Goal: Information Seeking & Learning: Learn about a topic

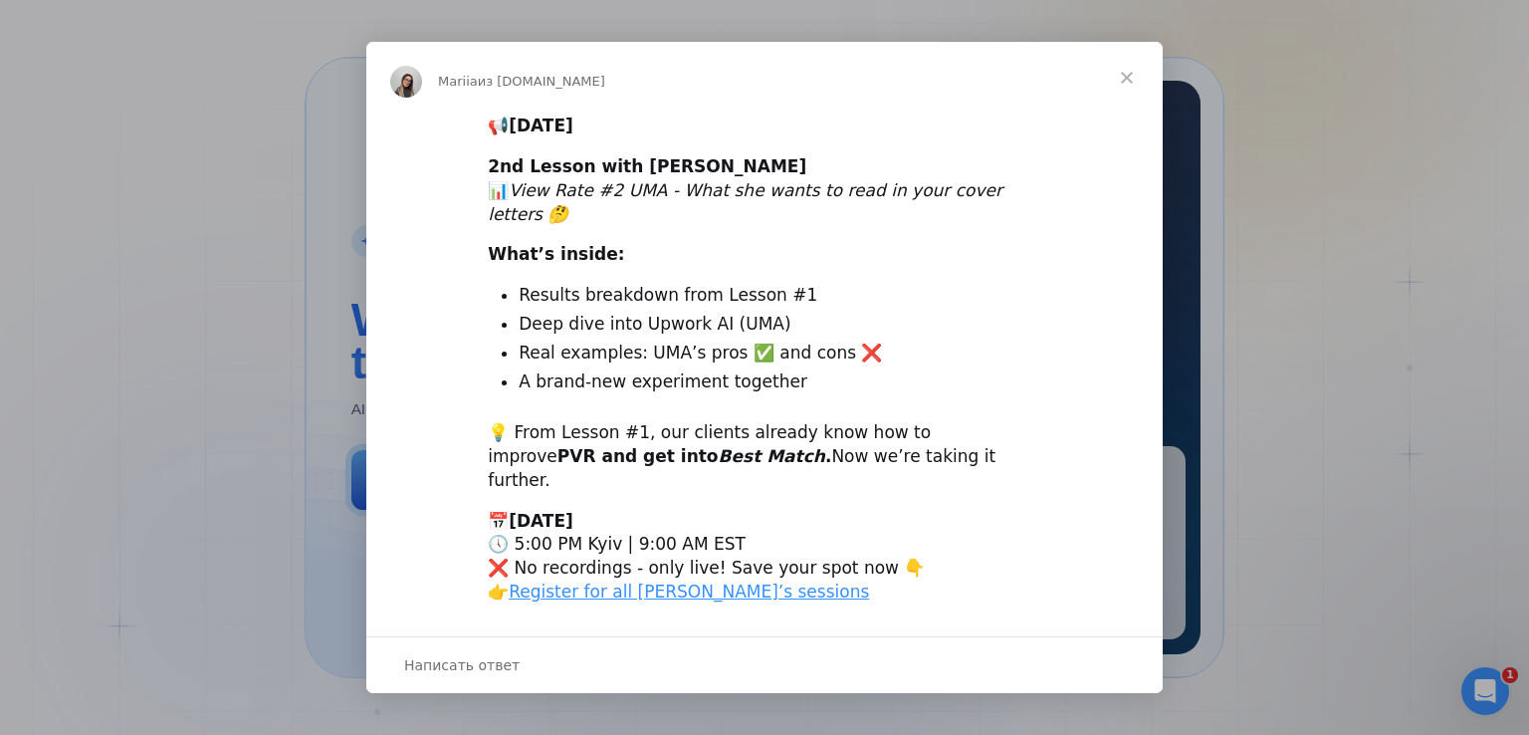
click at [1119, 97] on span "Закрыть" at bounding box center [1127, 78] width 72 height 72
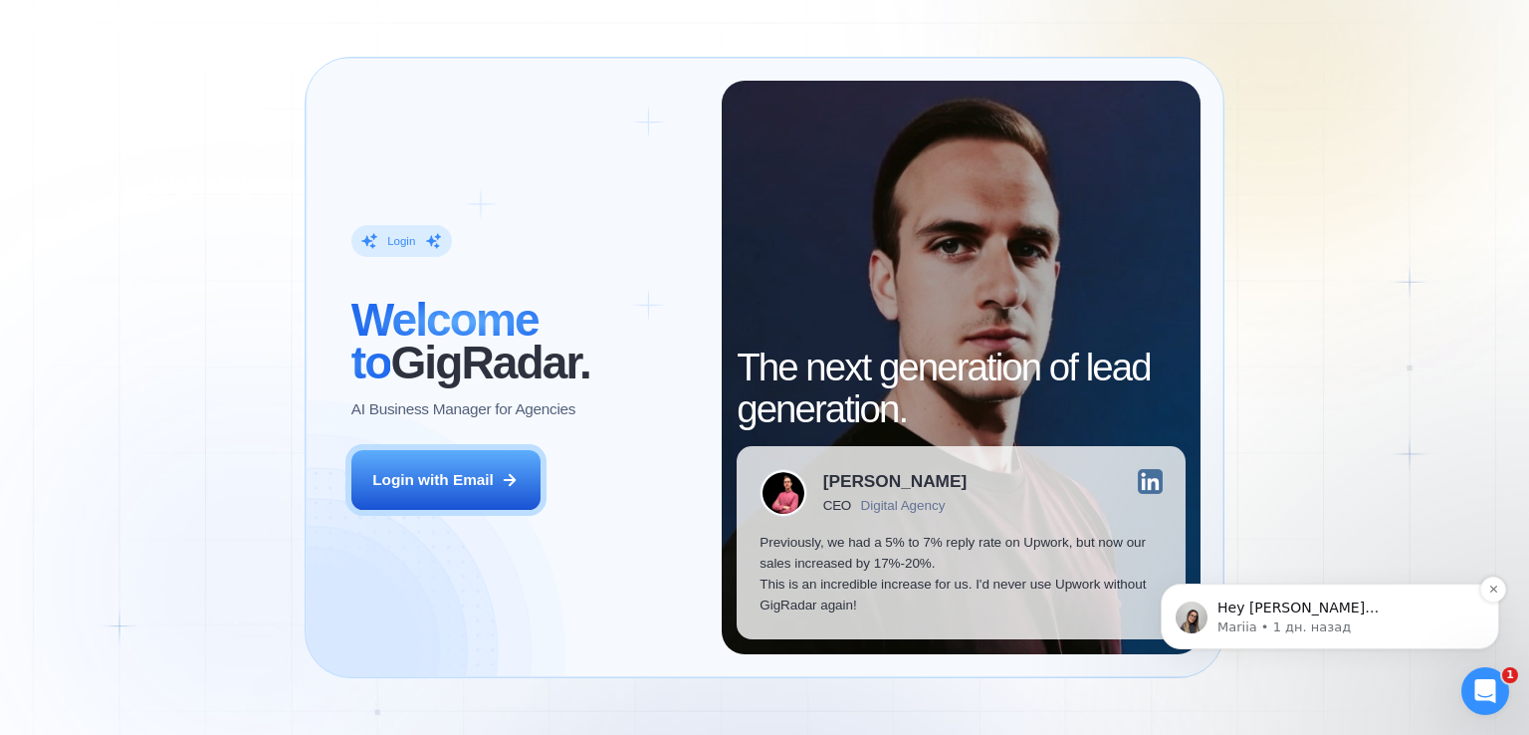
click at [1316, 623] on p "Mariia • 1 дн. назад" at bounding box center [1345, 627] width 257 height 18
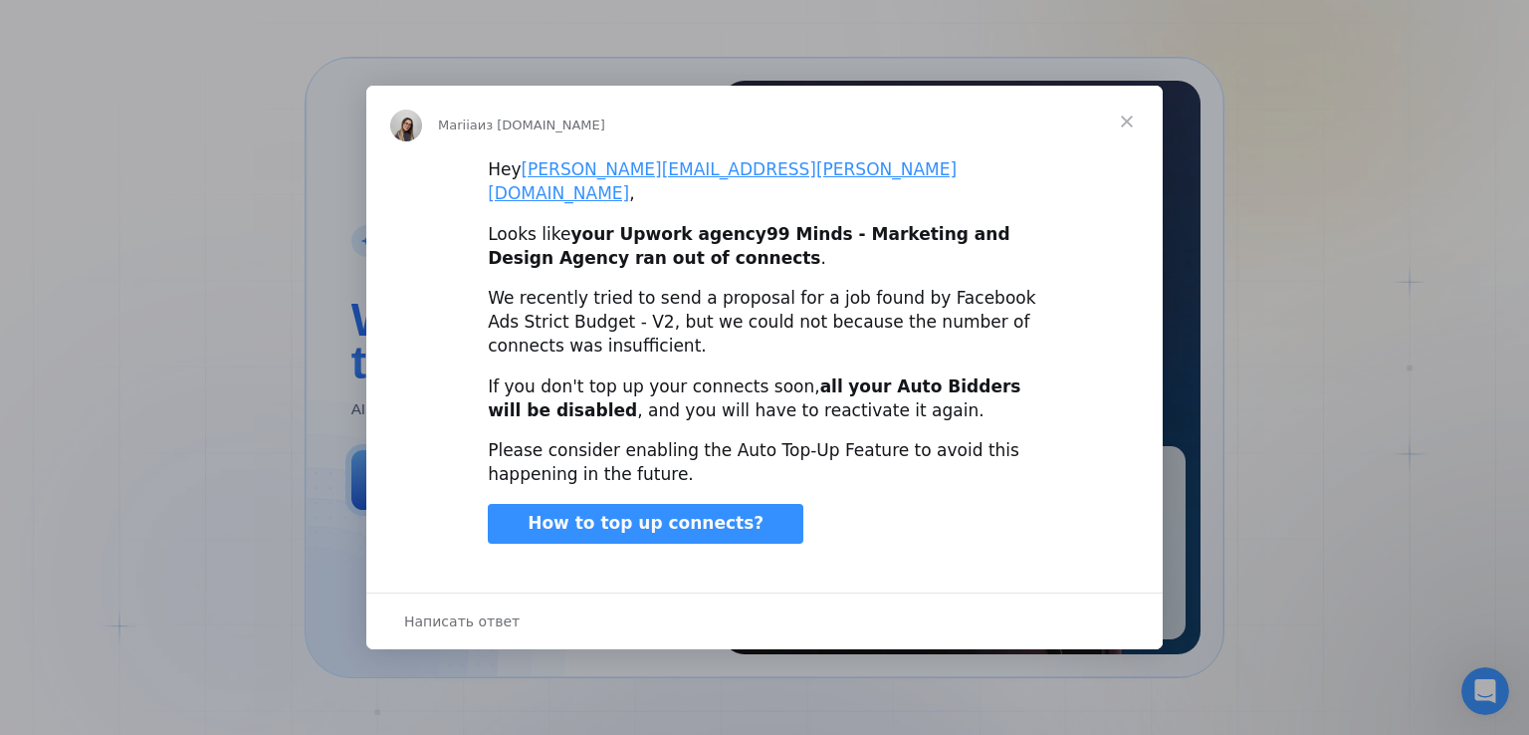
click at [1127, 127] on span "Закрыть" at bounding box center [1127, 122] width 72 height 72
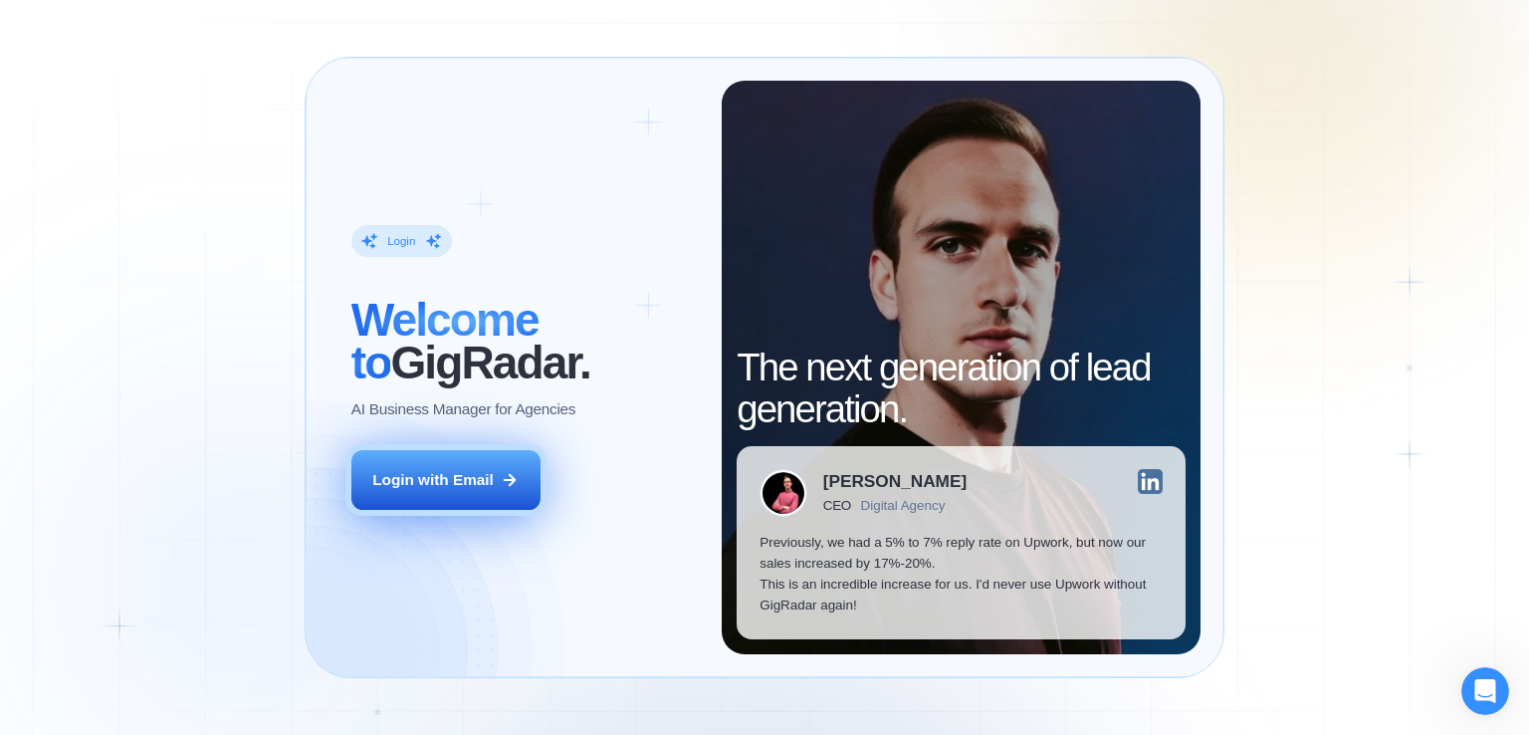
click at [473, 494] on button "Login with Email" at bounding box center [445, 480] width 189 height 60
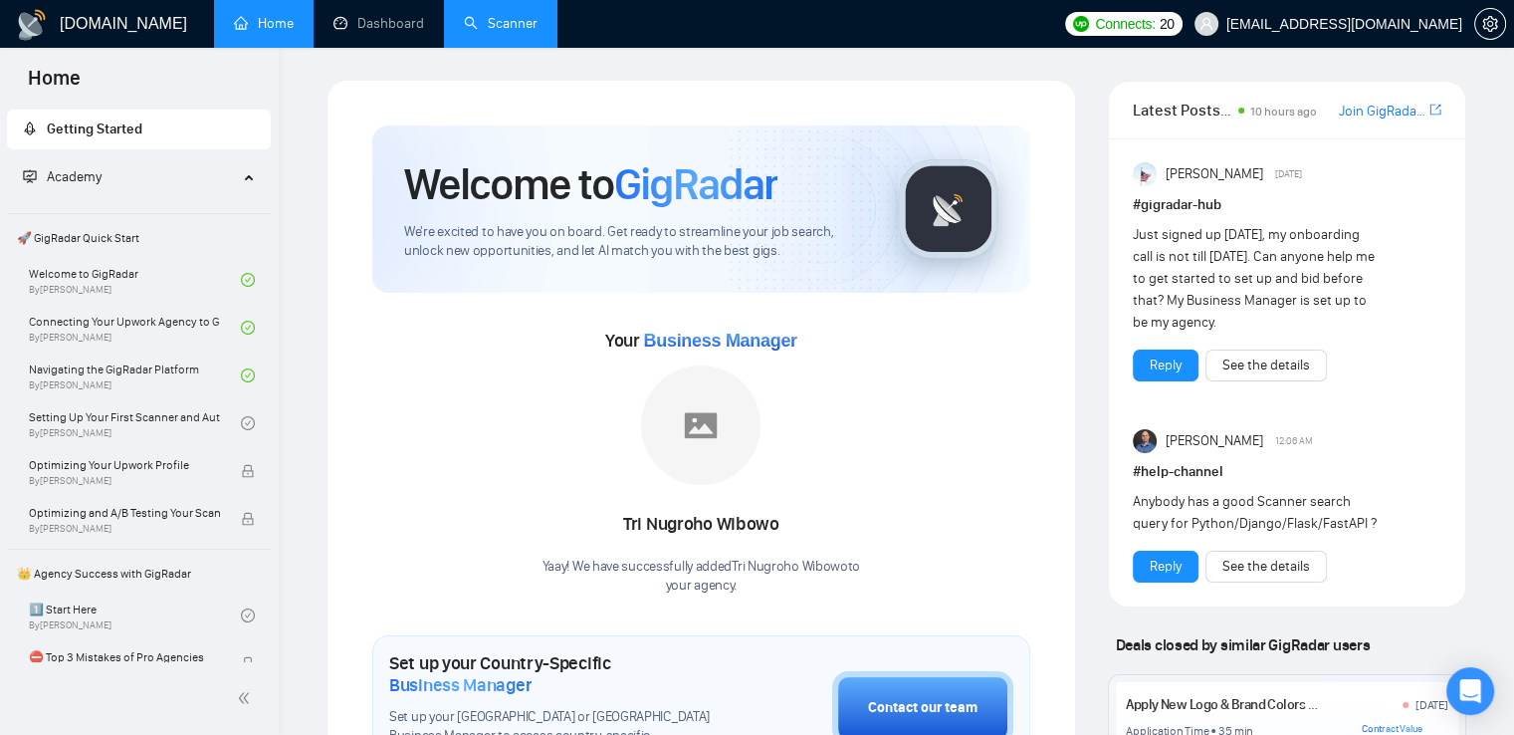
click at [490, 26] on link "Scanner" at bounding box center [501, 23] width 74 height 17
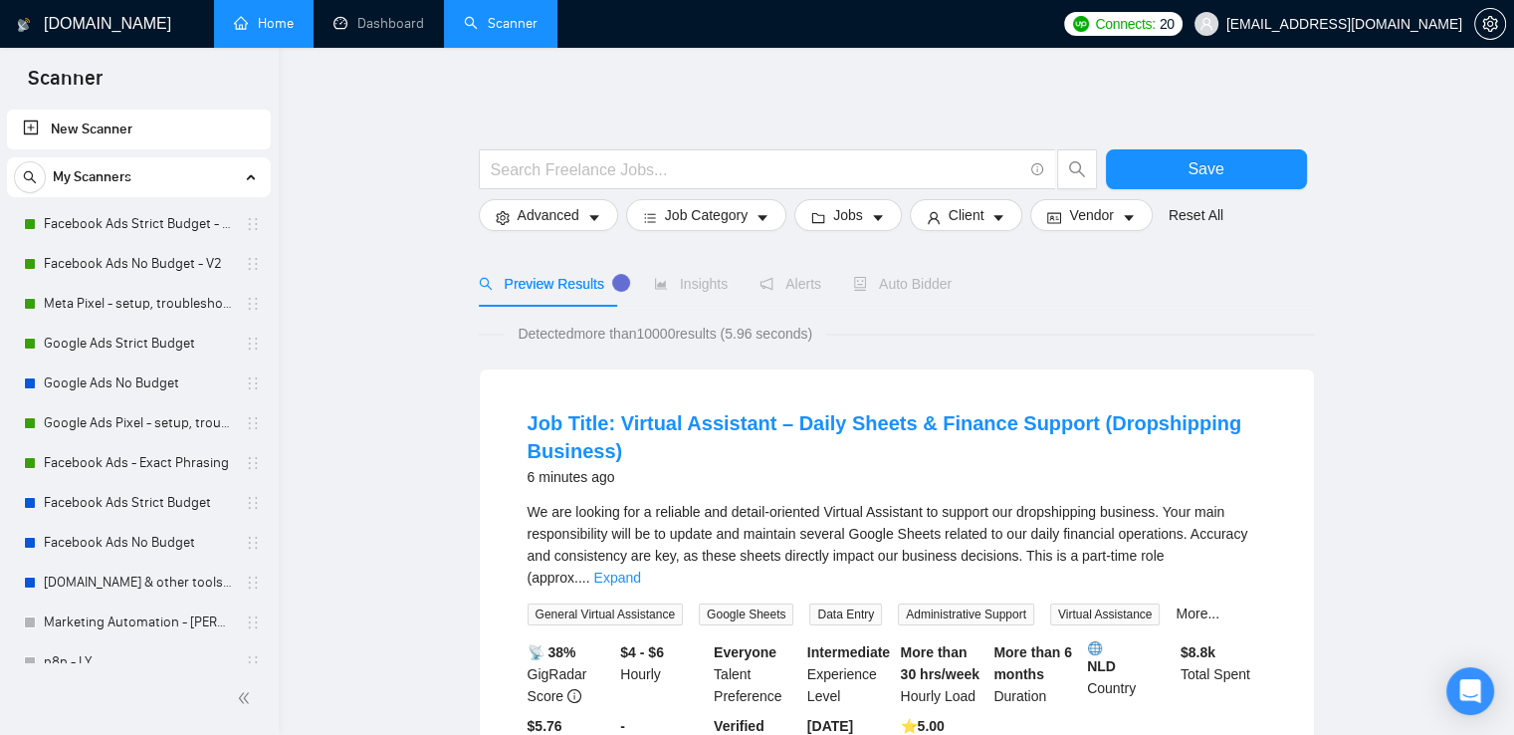
click at [275, 23] on link "Home" at bounding box center [264, 23] width 60 height 17
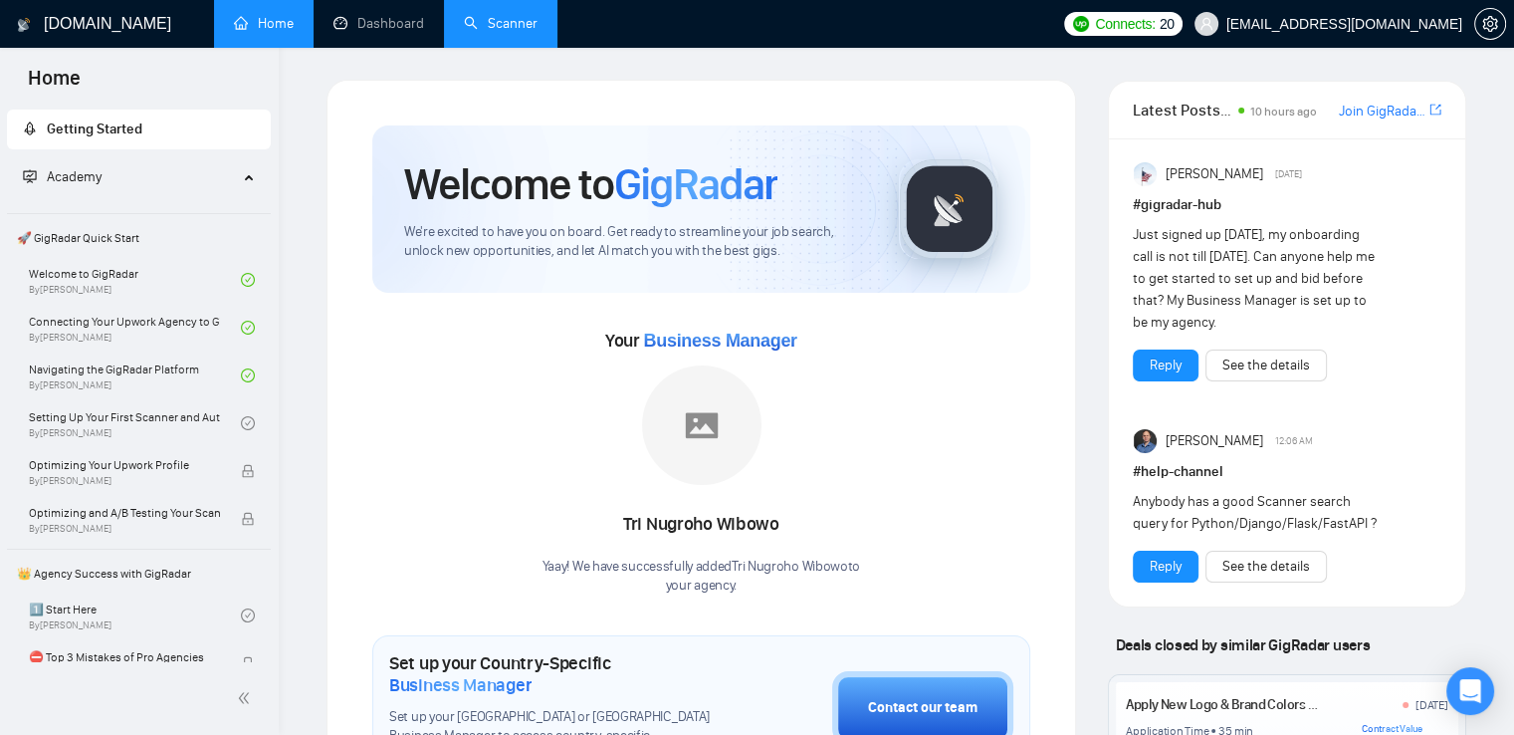
click at [218, 188] on span "Academy" at bounding box center [130, 177] width 215 height 40
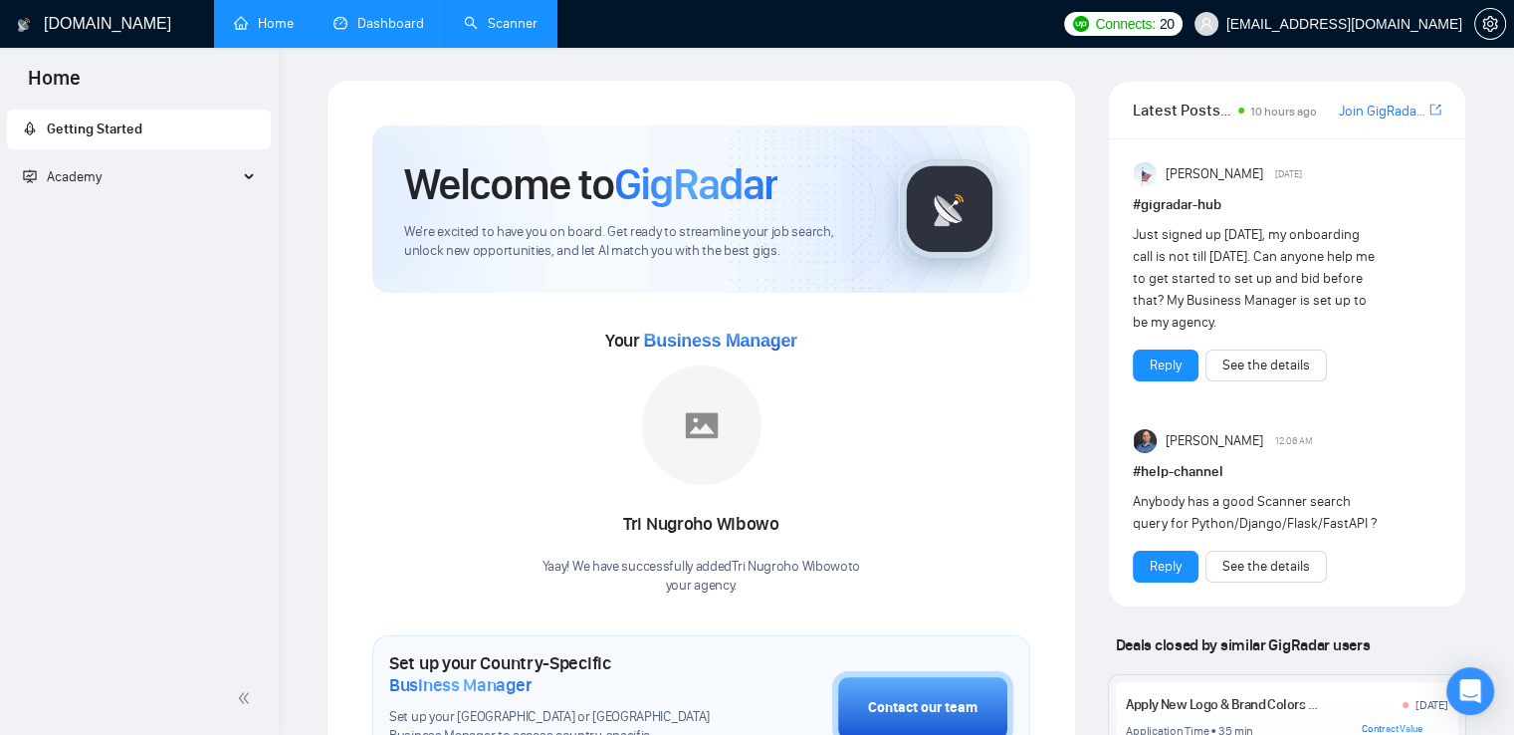
click at [367, 17] on link "Dashboard" at bounding box center [378, 23] width 91 height 17
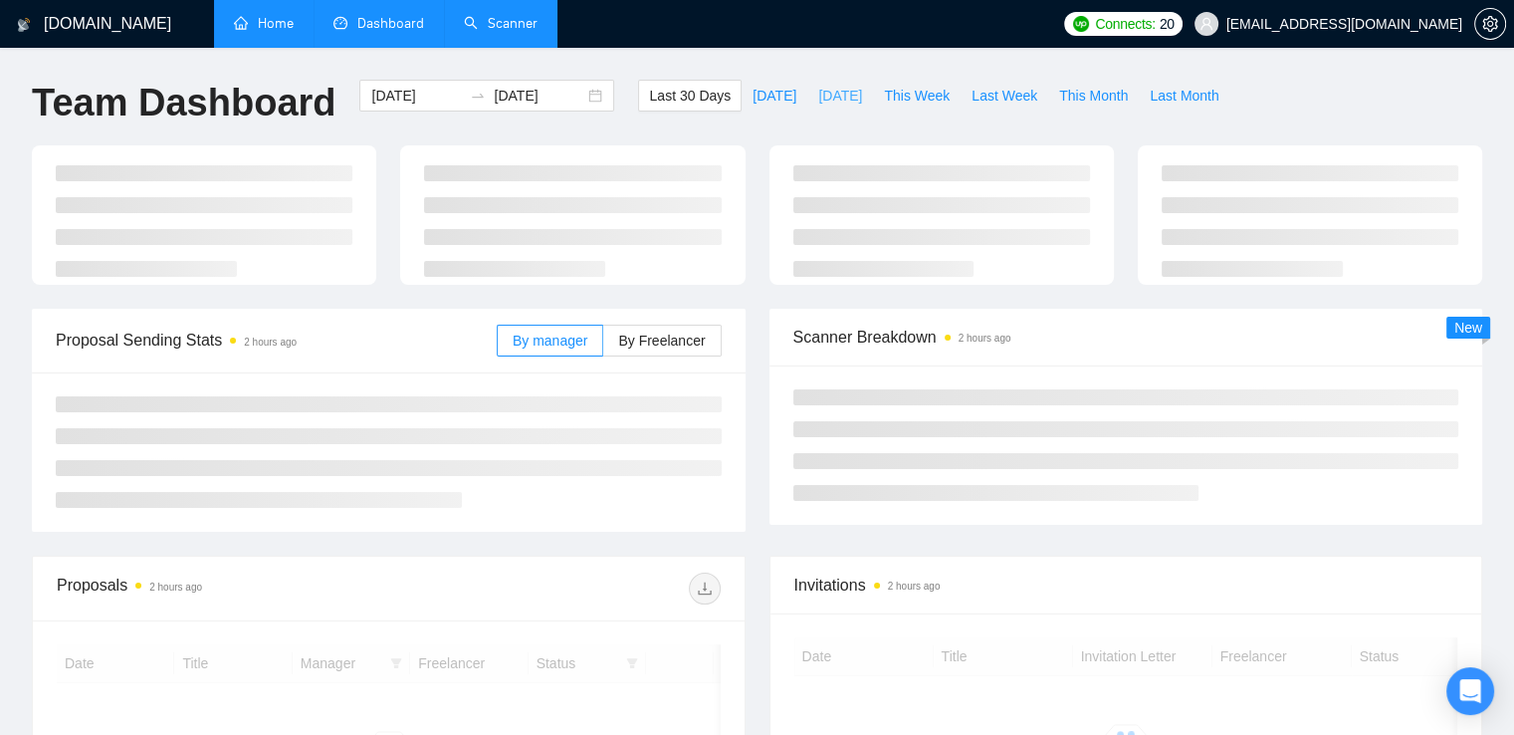
click at [818, 96] on span "[DATE]" at bounding box center [840, 96] width 44 height 22
type input "[DATE]"
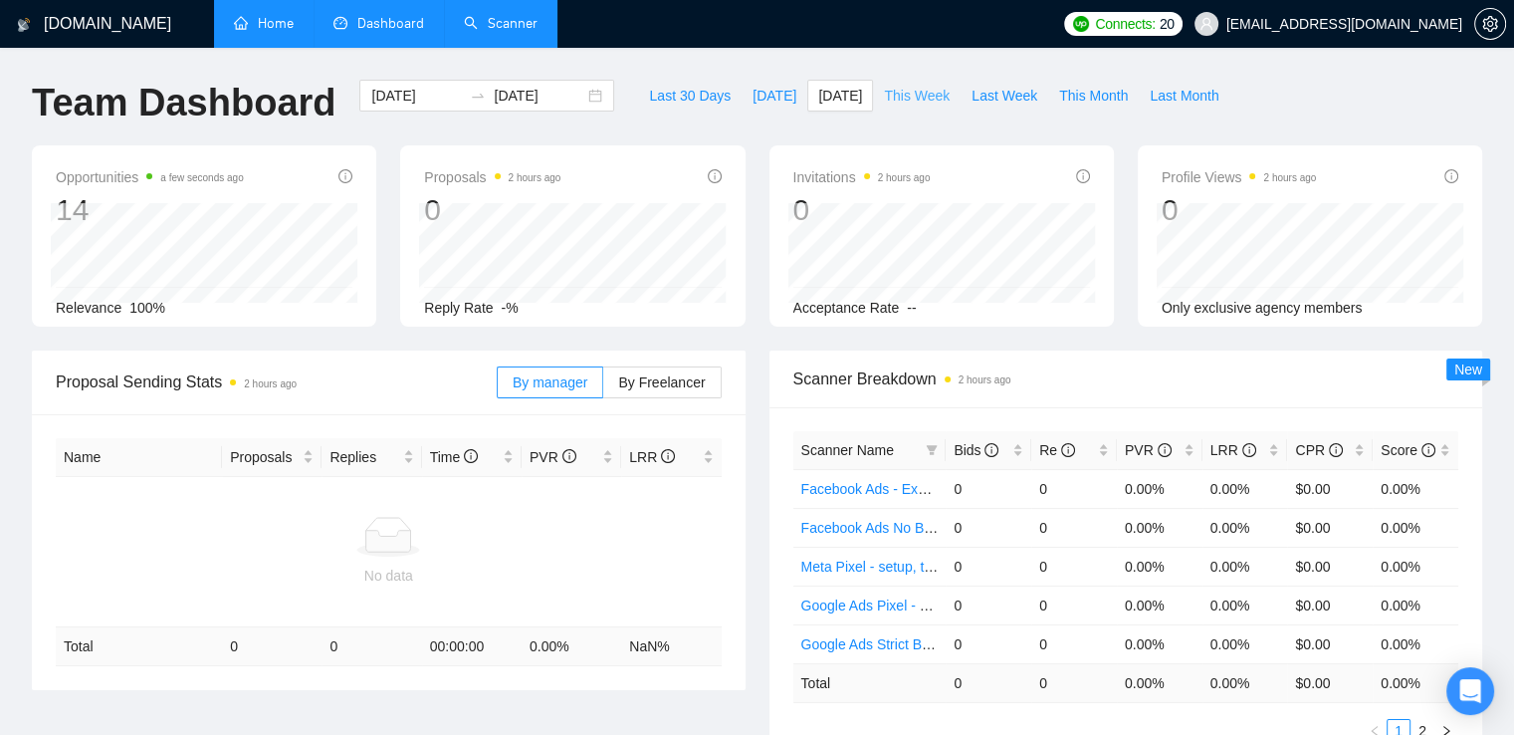
click at [892, 98] on span "This Week" at bounding box center [917, 96] width 66 height 22
type input "[DATE]"
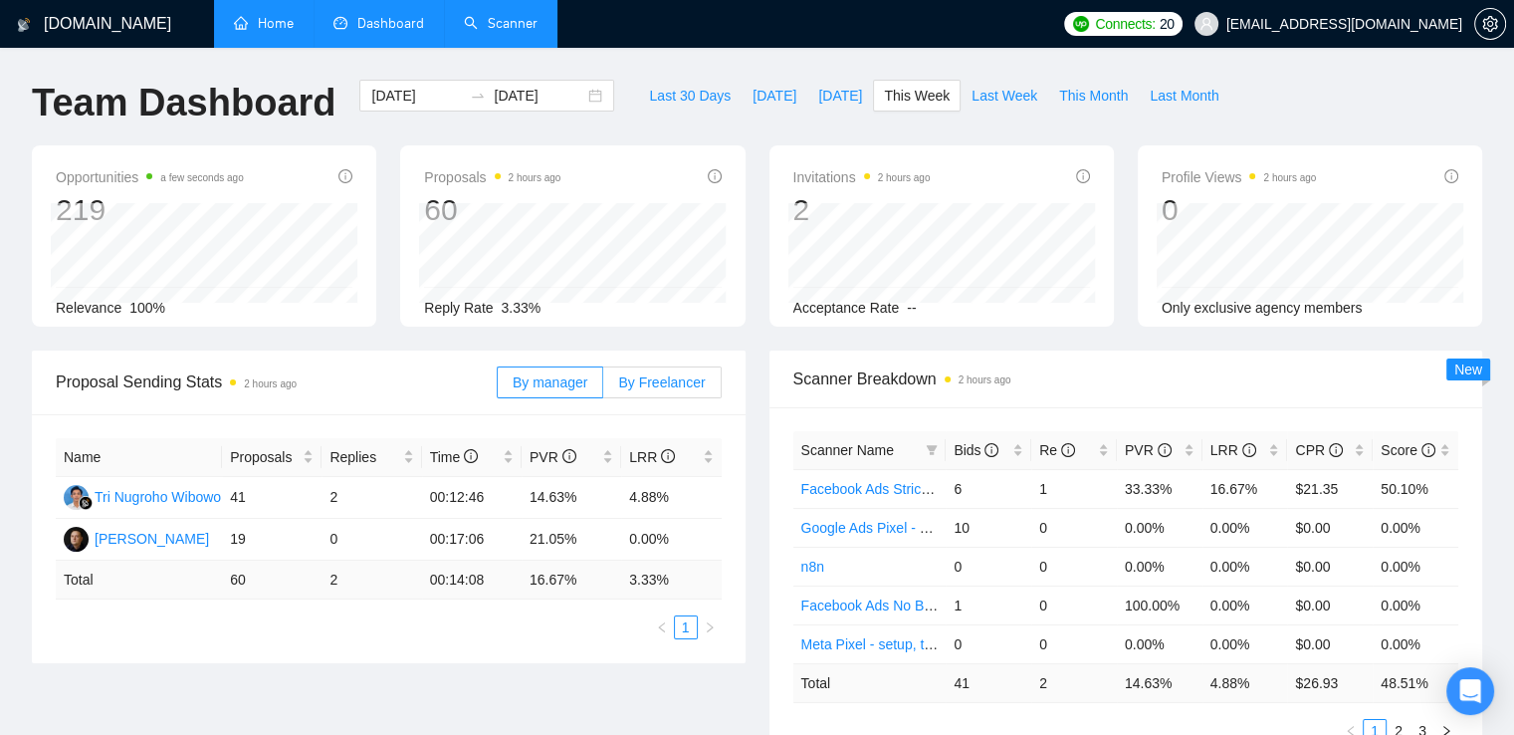
click at [669, 369] on label "By Freelancer" at bounding box center [661, 382] width 117 height 32
click at [603, 387] on input "By Freelancer" at bounding box center [603, 387] width 0 height 0
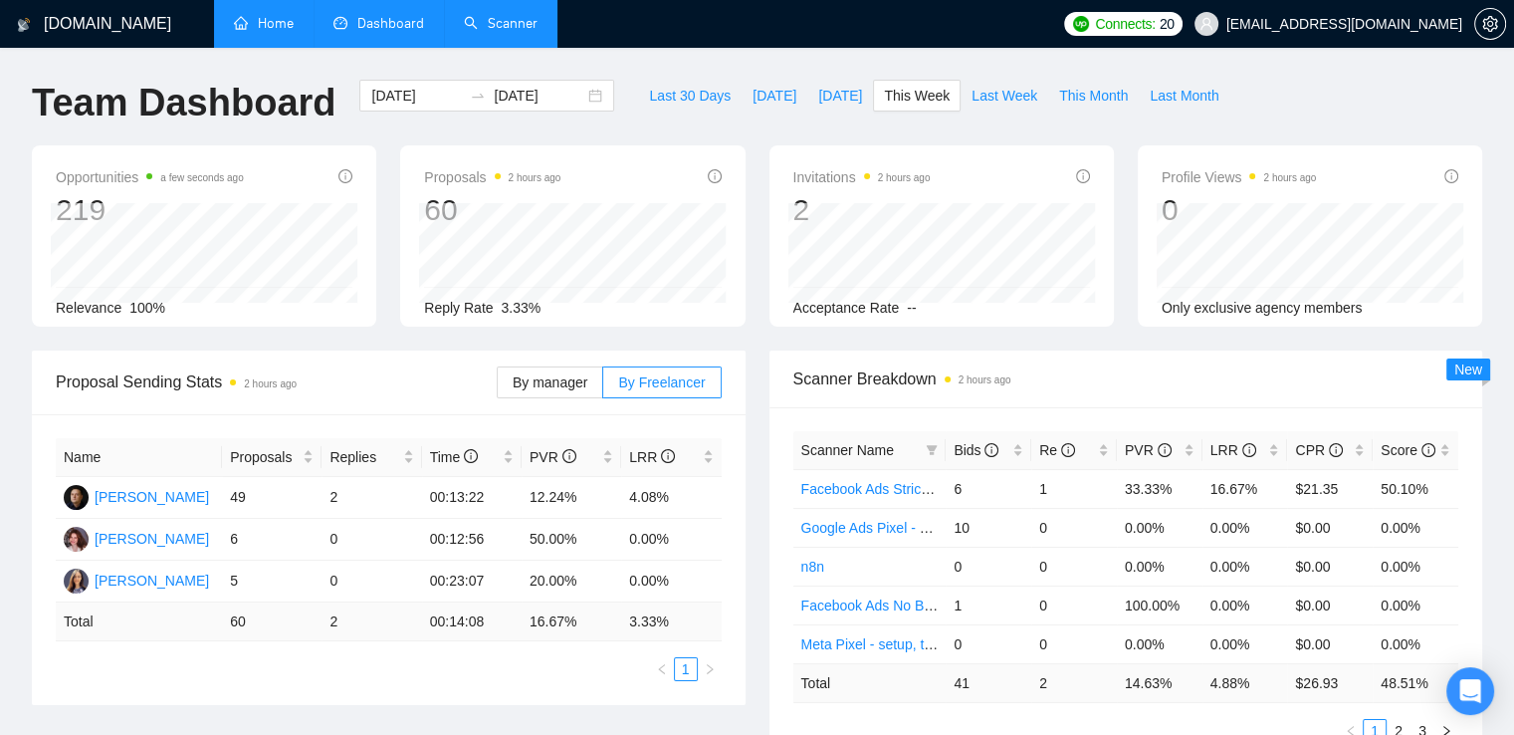
click at [78, 23] on h1 "[DOMAIN_NAME]" at bounding box center [107, 24] width 127 height 48
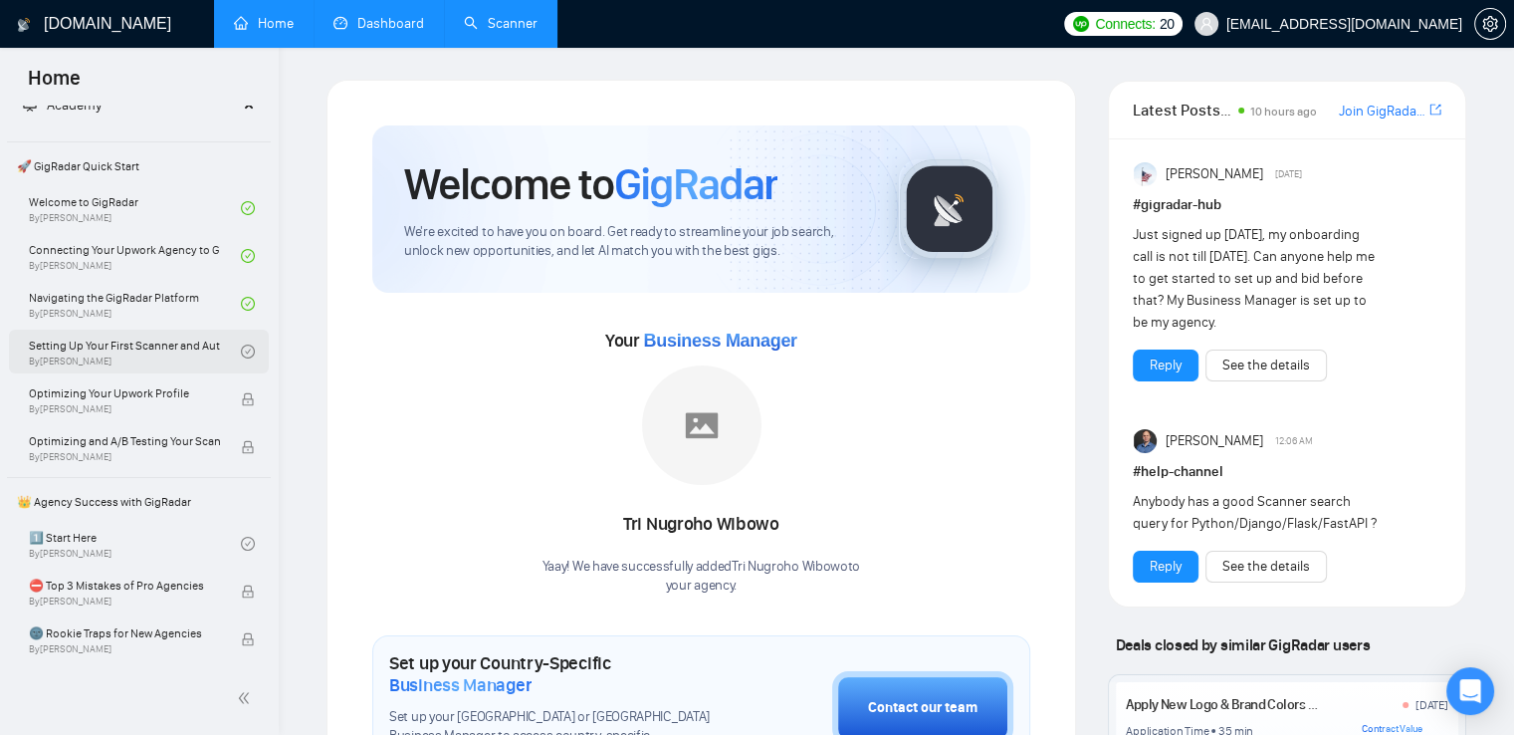
scroll to position [199, 0]
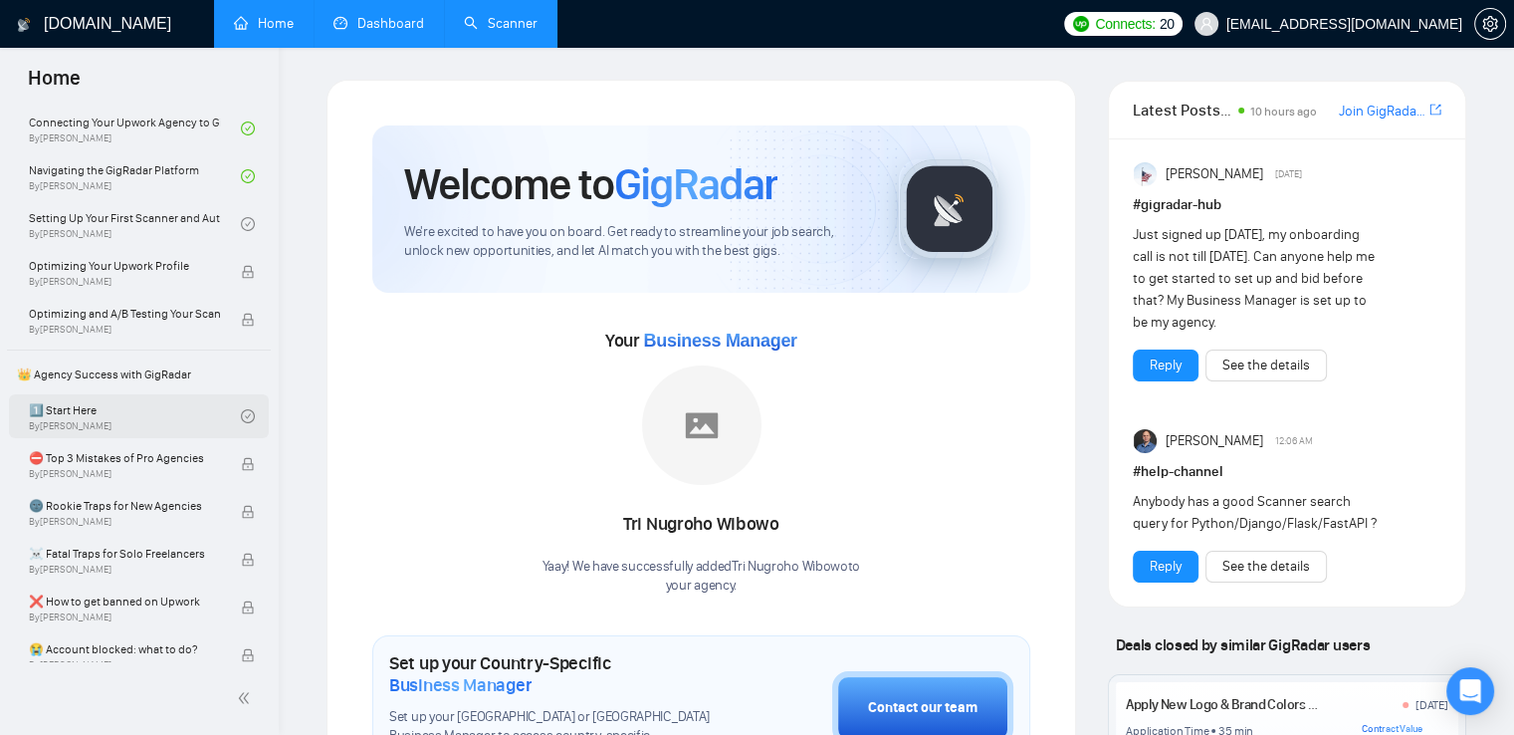
click at [128, 406] on link "1️⃣ Start Here By [PERSON_NAME]" at bounding box center [135, 416] width 212 height 44
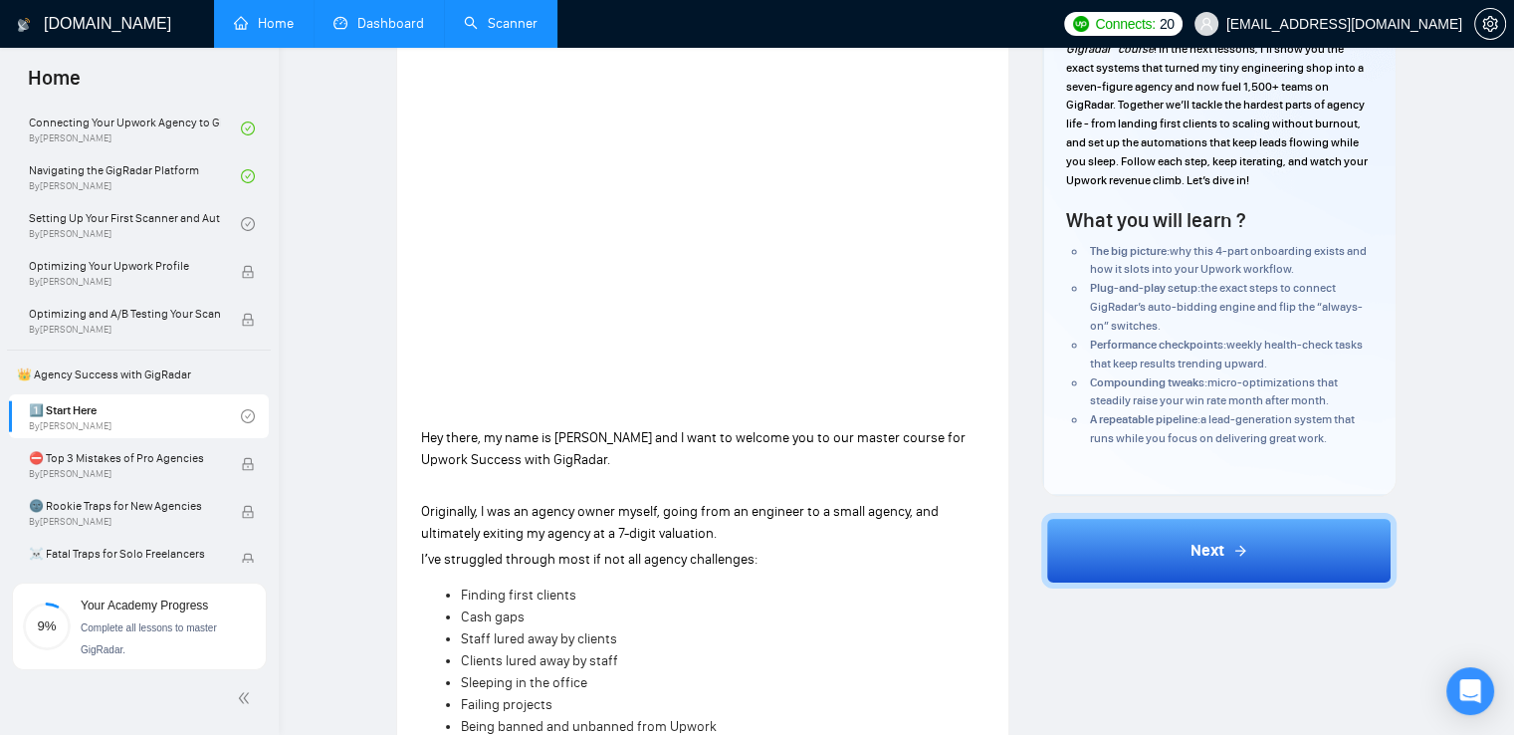
scroll to position [312, 0]
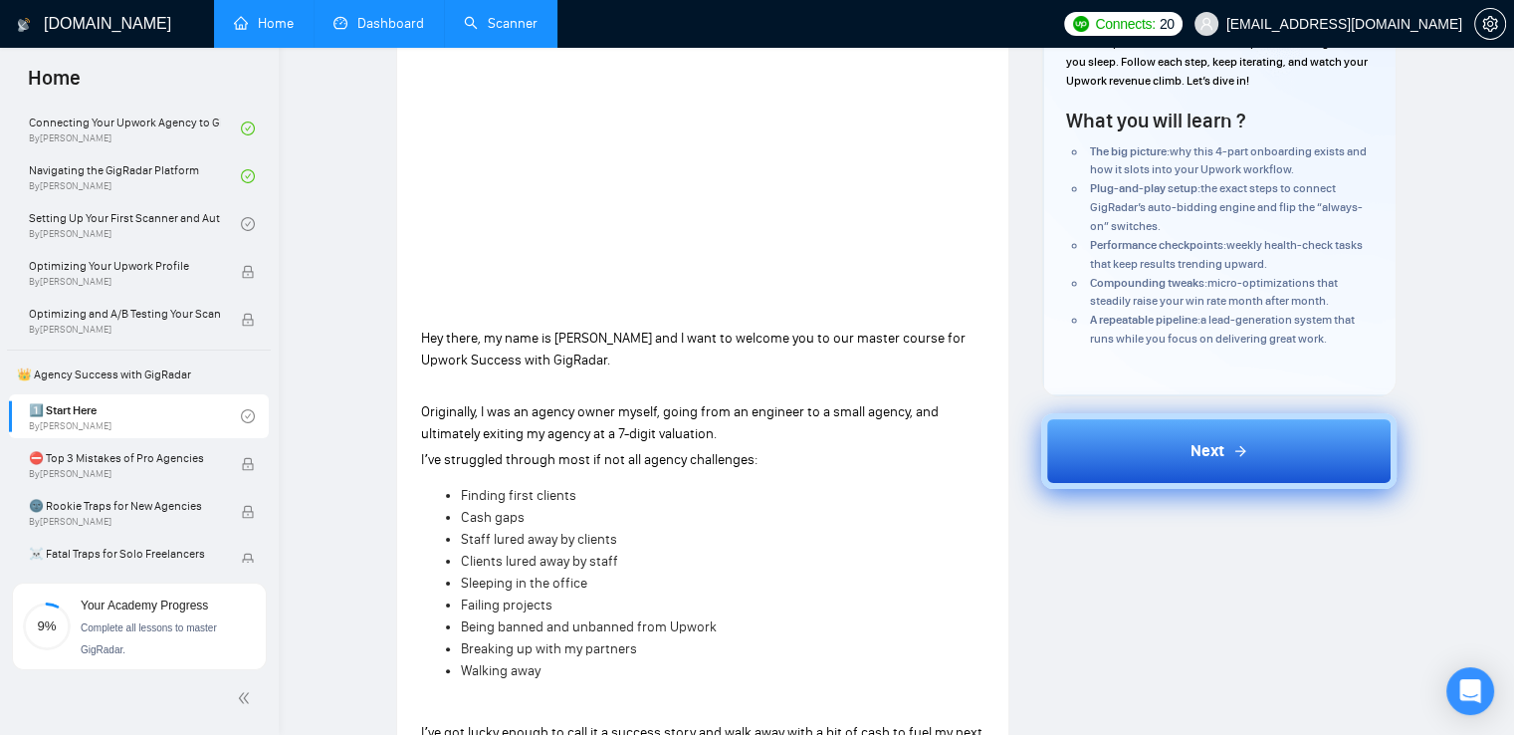
click at [1213, 452] on span "Next" at bounding box center [1207, 451] width 34 height 24
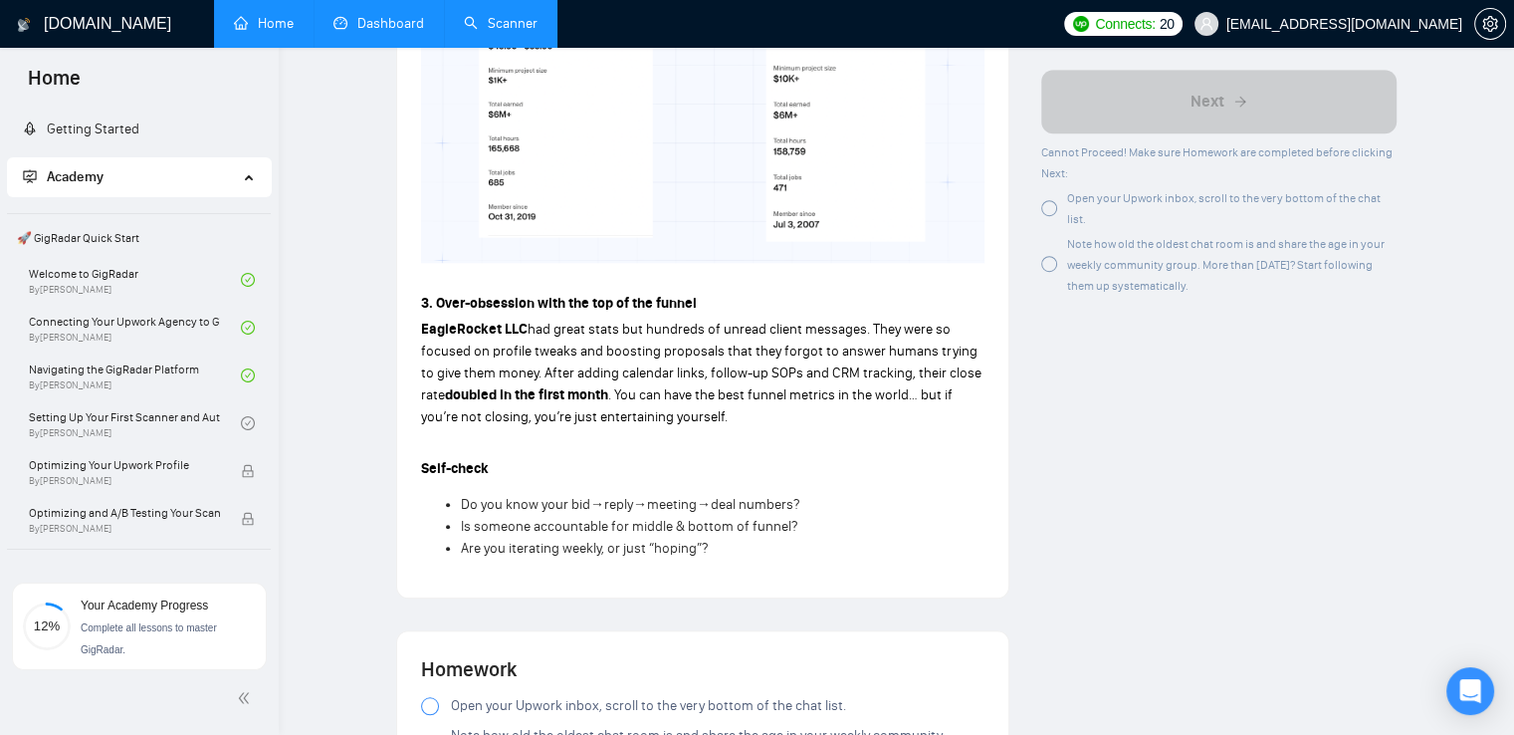
scroll to position [1493, 0]
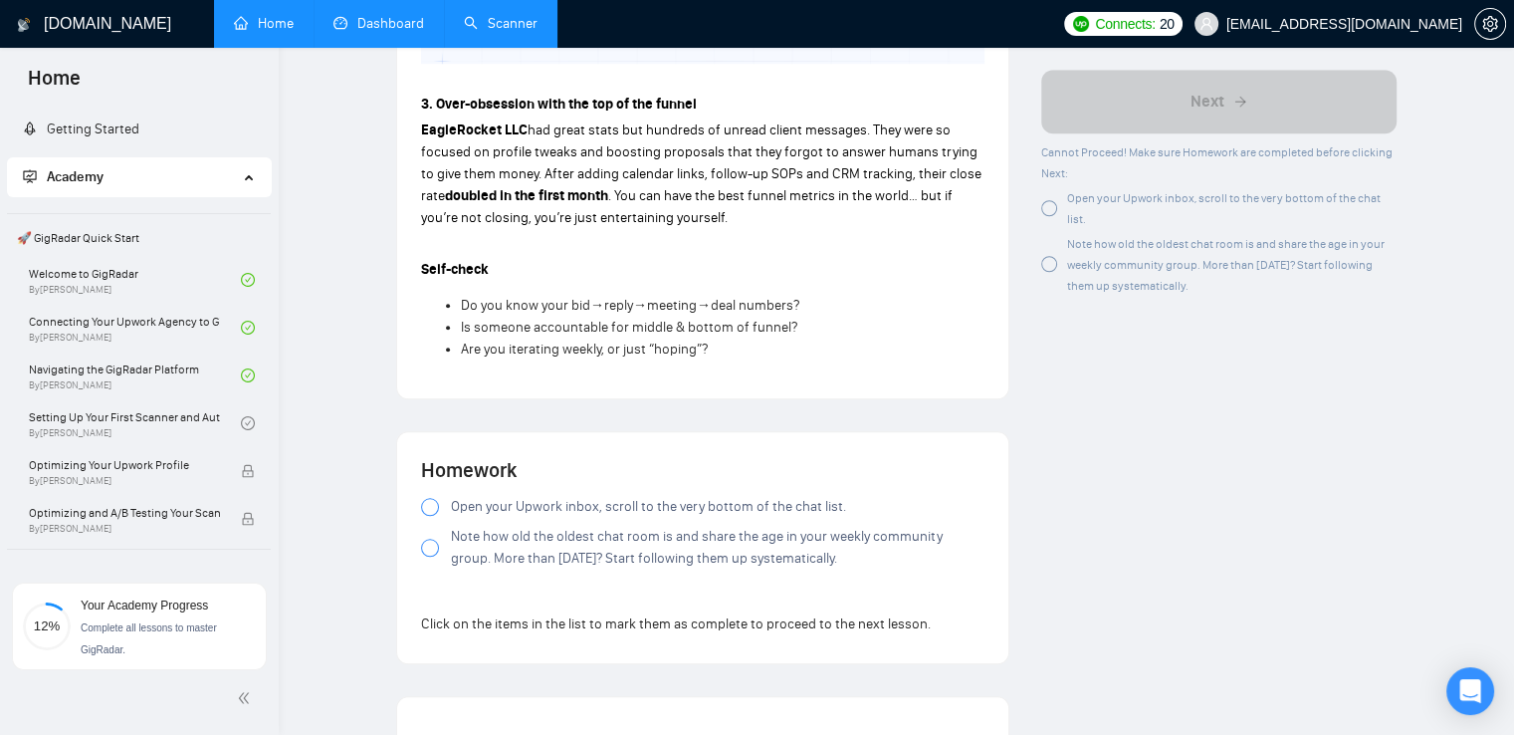
click at [775, 496] on span "Open your Upwork inbox, scroll to the very bottom of the chat list." at bounding box center [648, 507] width 395 height 22
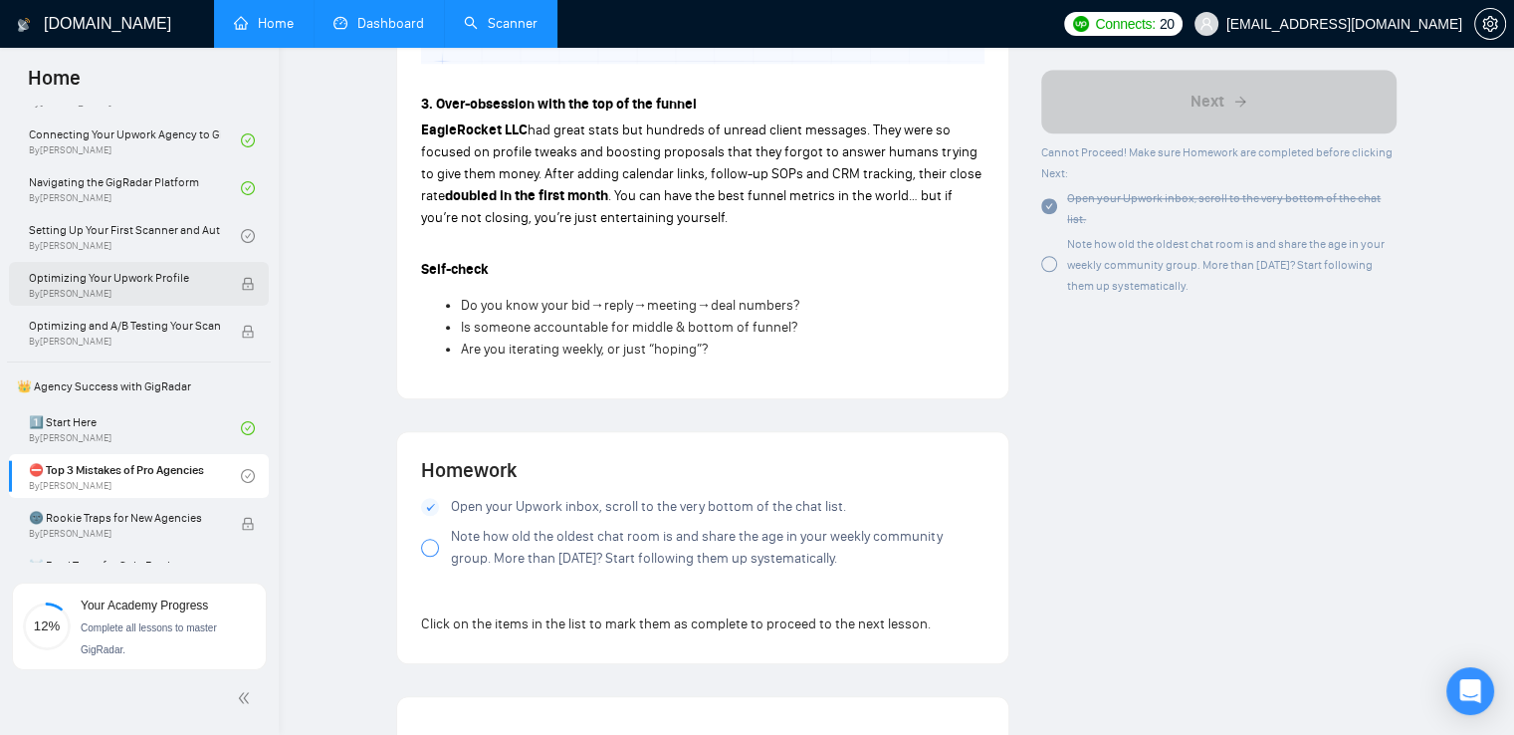
scroll to position [199, 0]
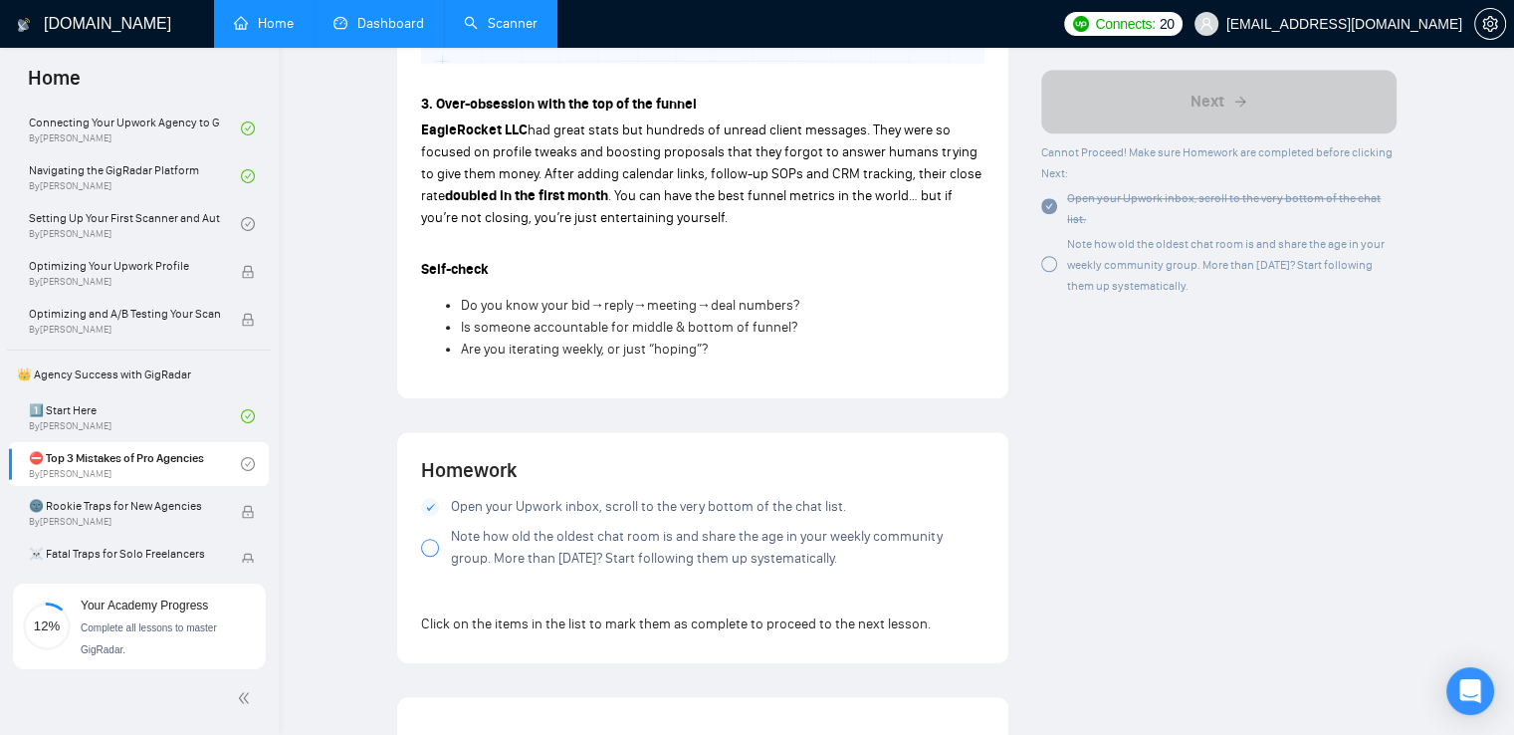
click at [783, 526] on span "Note how old the oldest chat room is and share the age in your weekly community…" at bounding box center [718, 548] width 534 height 44
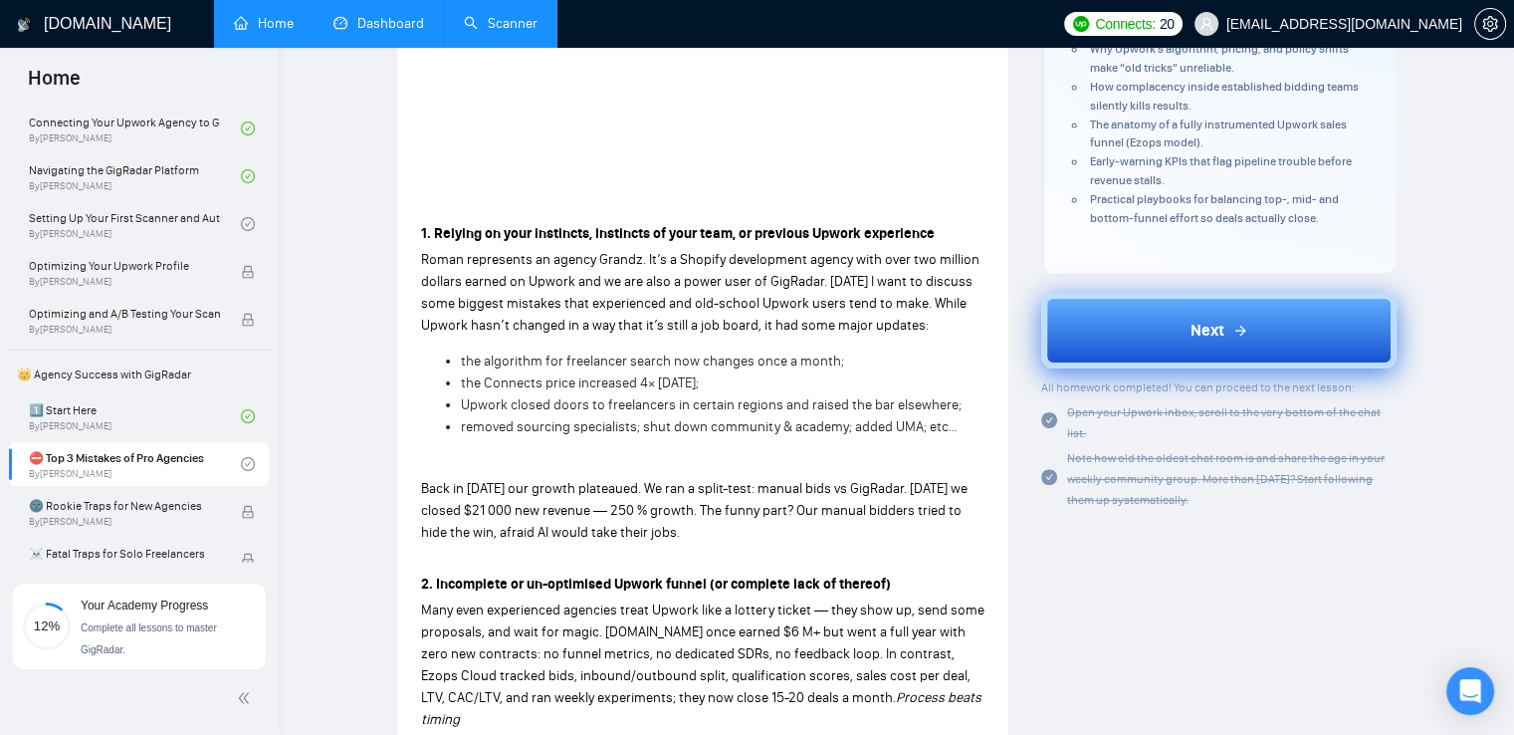
scroll to position [481, 0]
click at [1277, 351] on button "Next" at bounding box center [1218, 332] width 355 height 76
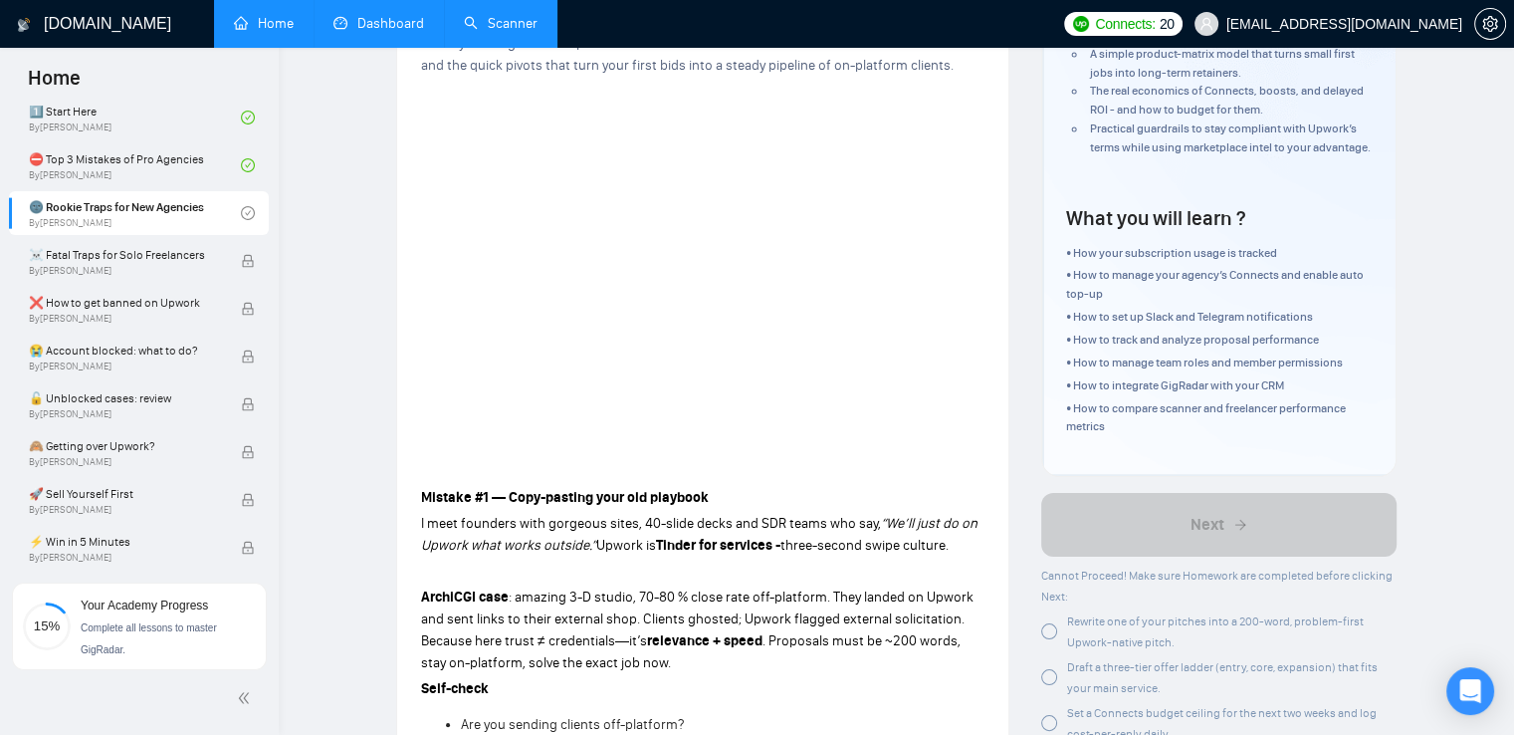
scroll to position [149, 0]
